Goal: Task Accomplishment & Management: Use online tool/utility

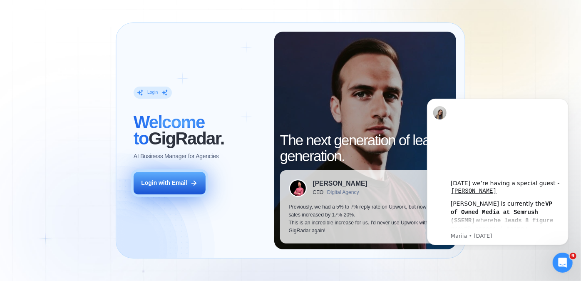
click at [137, 190] on button "Login with Email" at bounding box center [170, 183] width 72 height 22
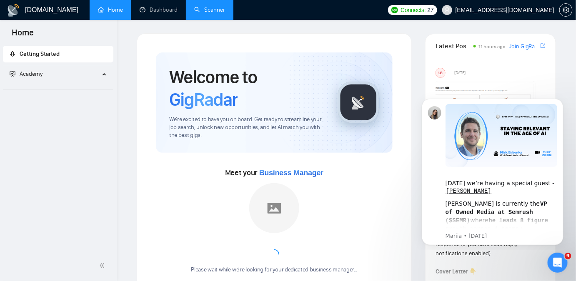
click at [198, 13] on link "Scanner" at bounding box center [209, 9] width 31 height 7
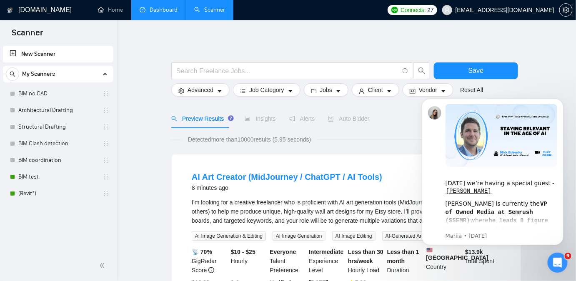
click at [175, 11] on link "Dashboard" at bounding box center [159, 9] width 38 height 7
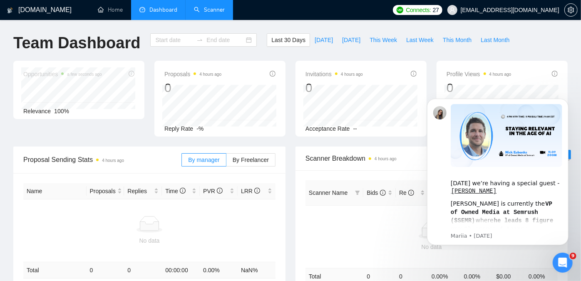
type input "[DATE]"
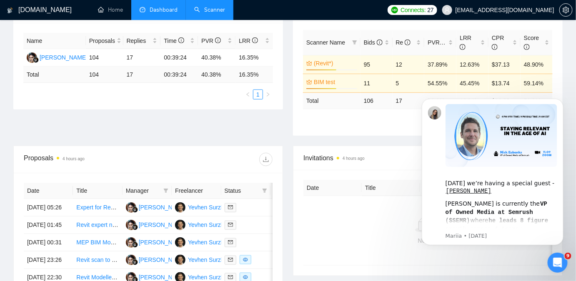
scroll to position [151, 0]
click at [267, 161] on button "button" at bounding box center [265, 158] width 13 height 13
